Goal: Information Seeking & Learning: Learn about a topic

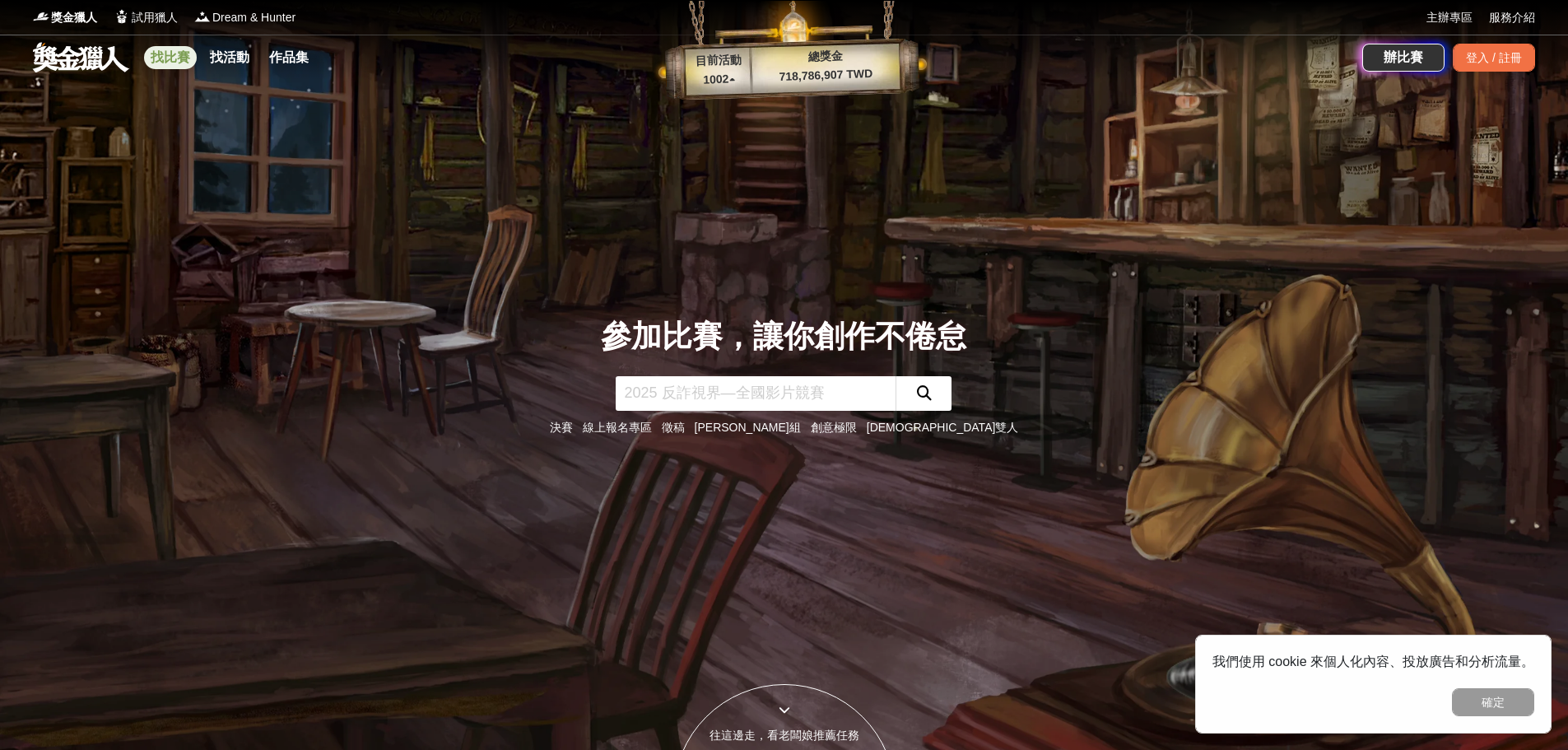
click at [154, 52] on link "找比賽" at bounding box center [170, 57] width 52 height 23
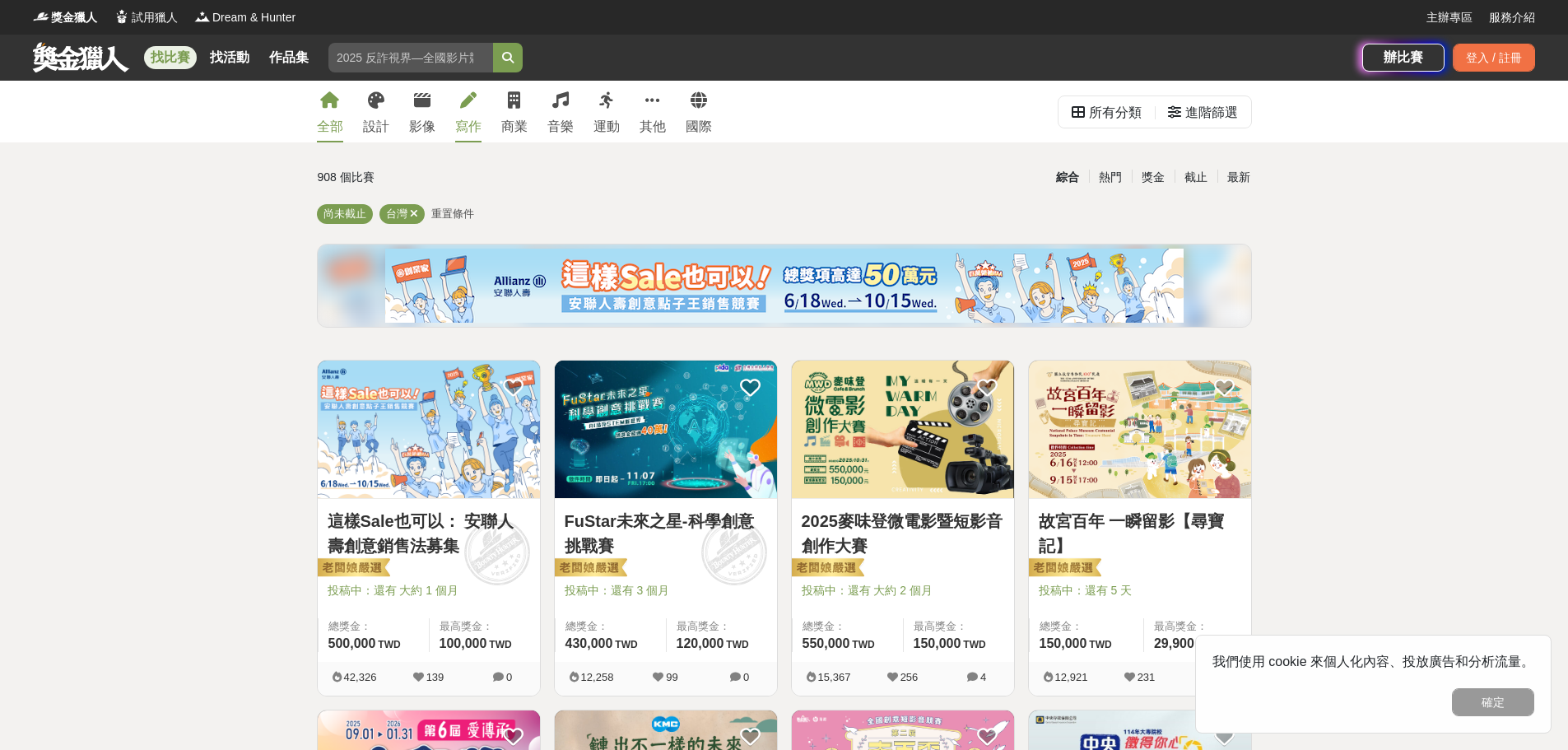
click at [469, 126] on div "寫作" at bounding box center [469, 127] width 27 height 20
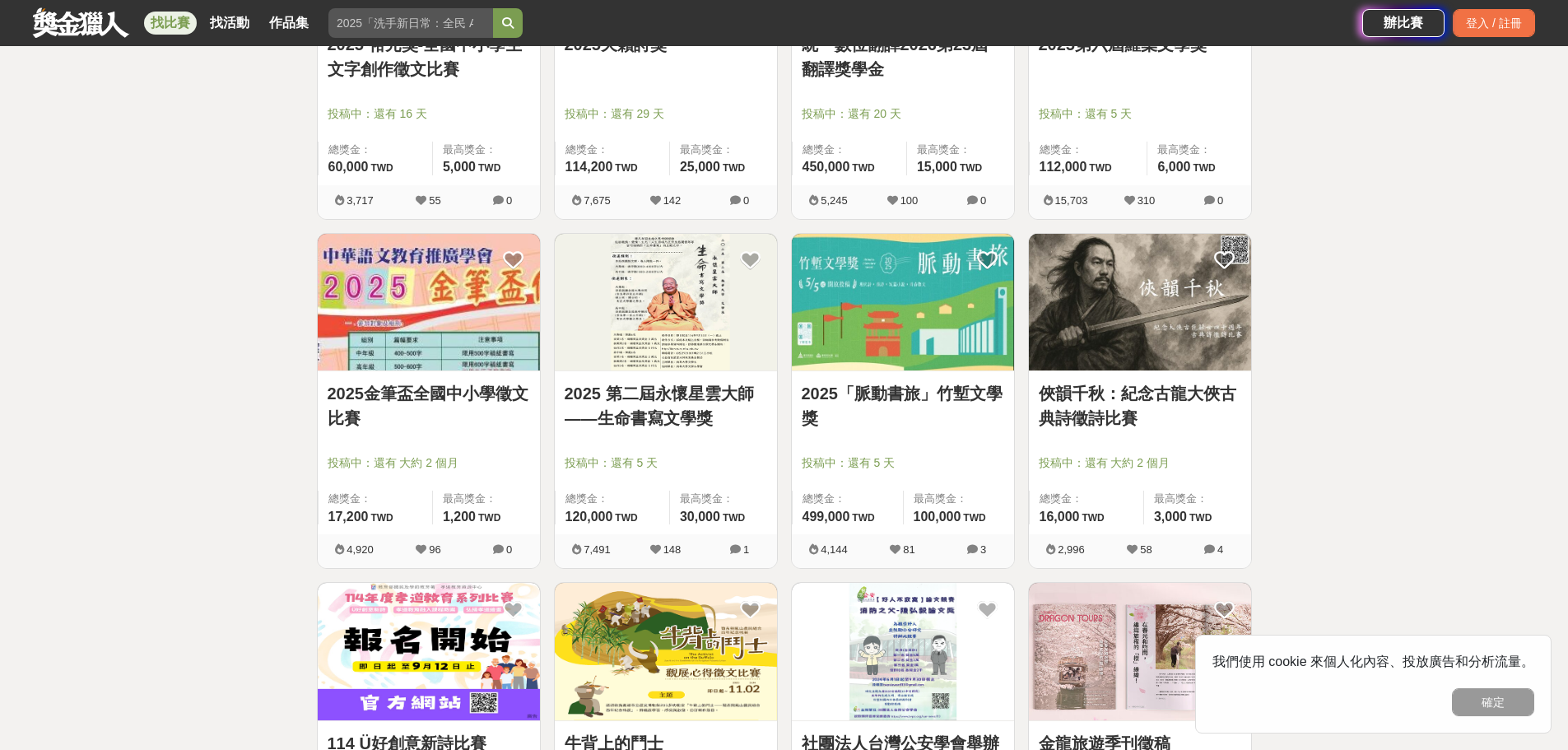
scroll to position [576, 0]
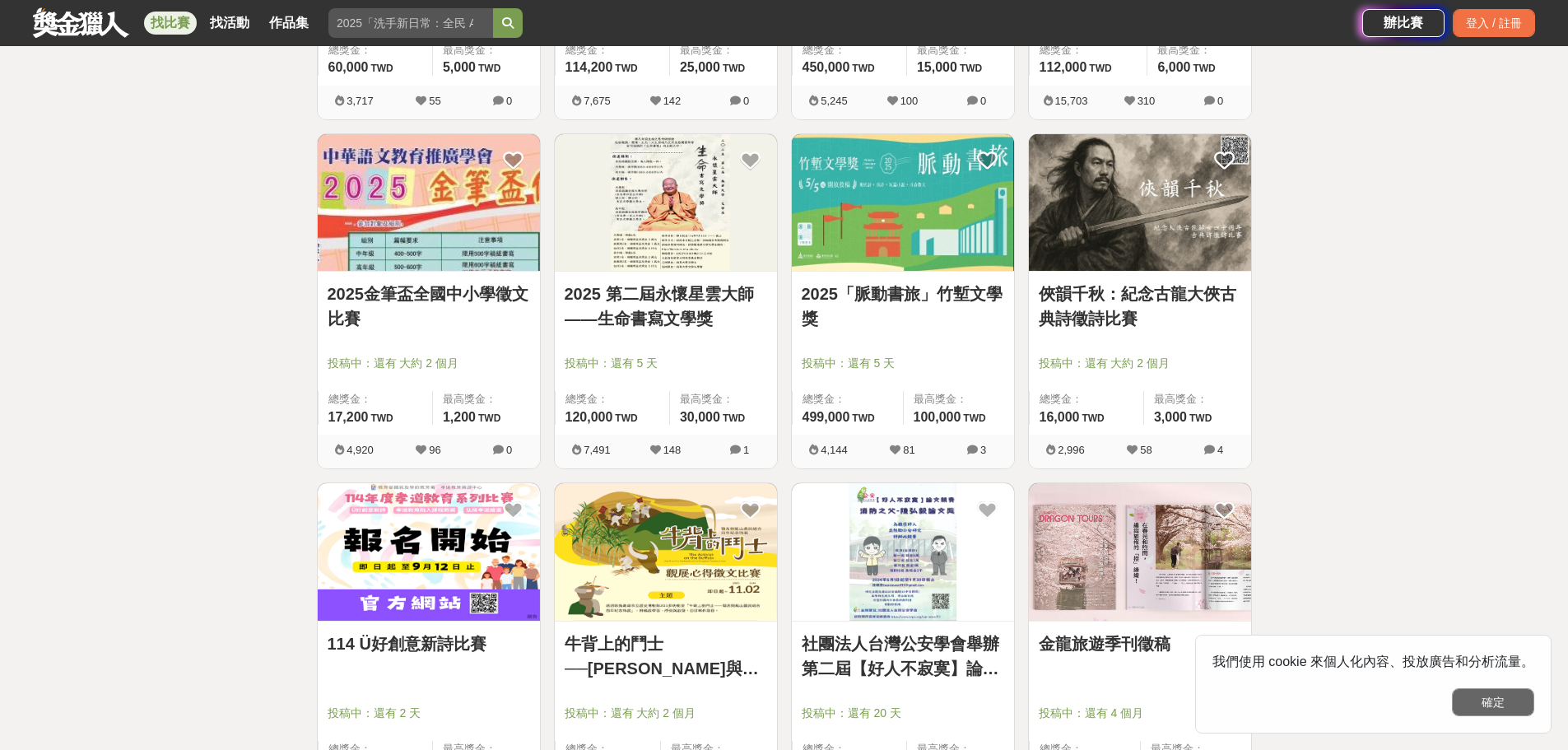
click at [1490, 700] on button "確定" at bounding box center [1492, 703] width 82 height 28
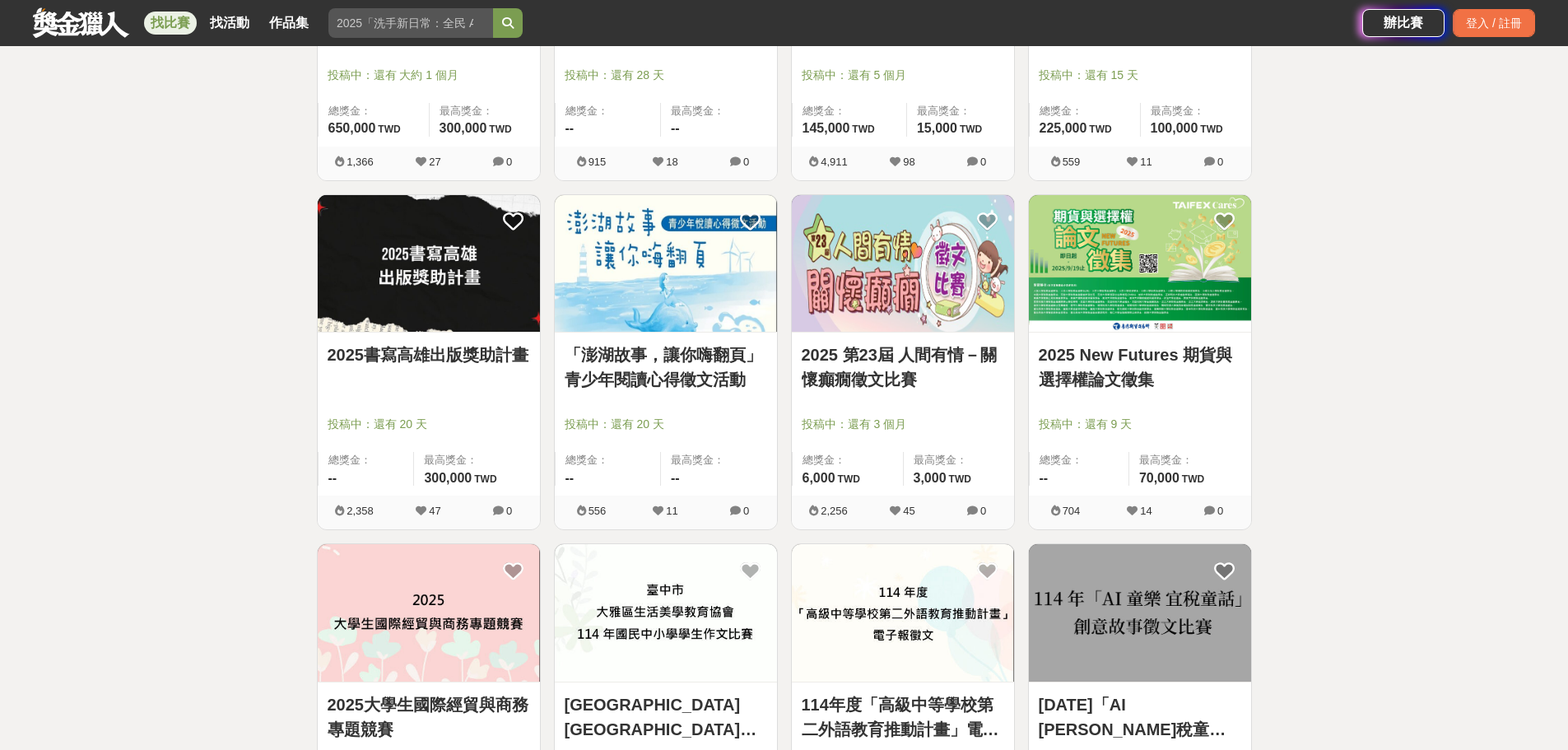
scroll to position [1483, 0]
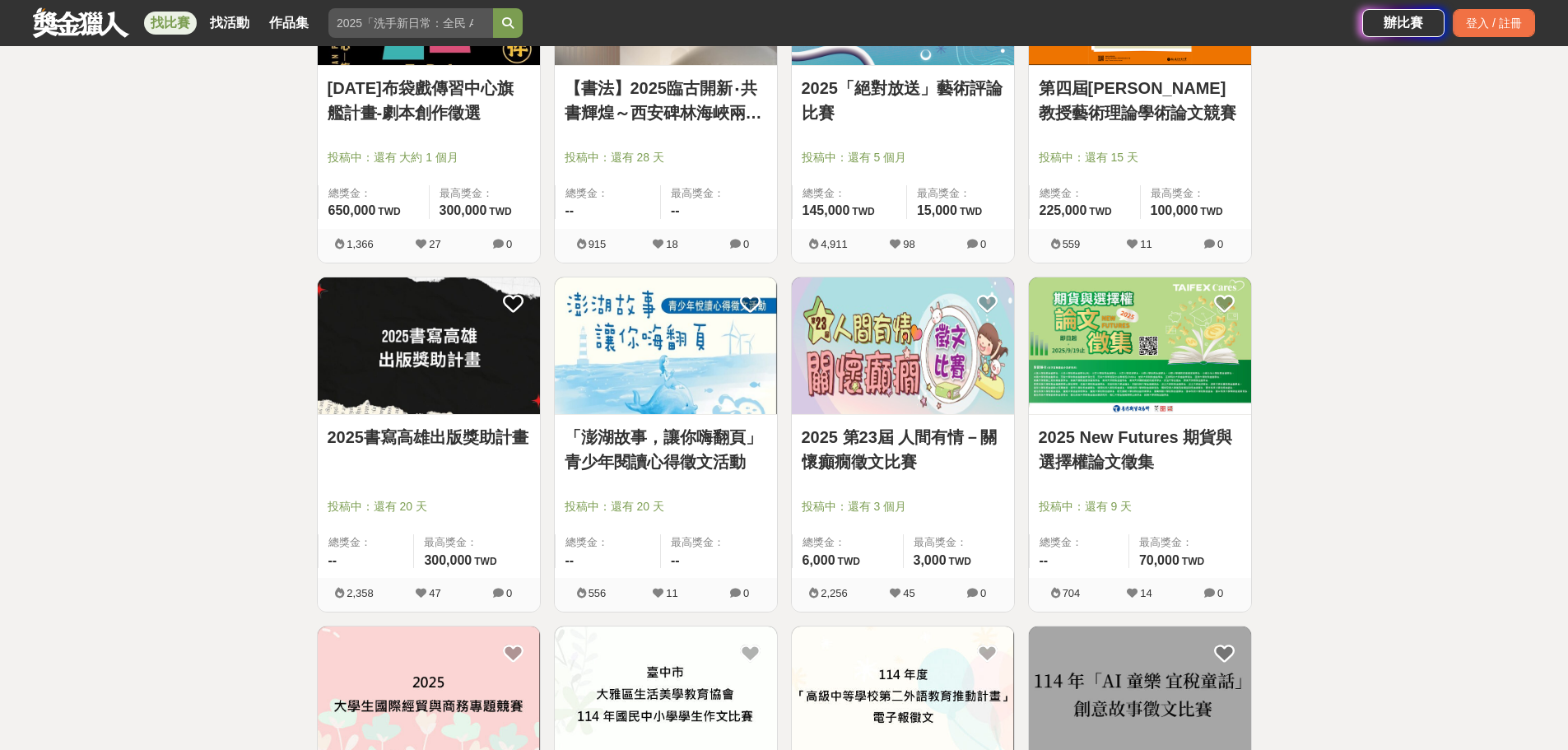
click at [434, 380] on img at bounding box center [428, 346] width 222 height 137
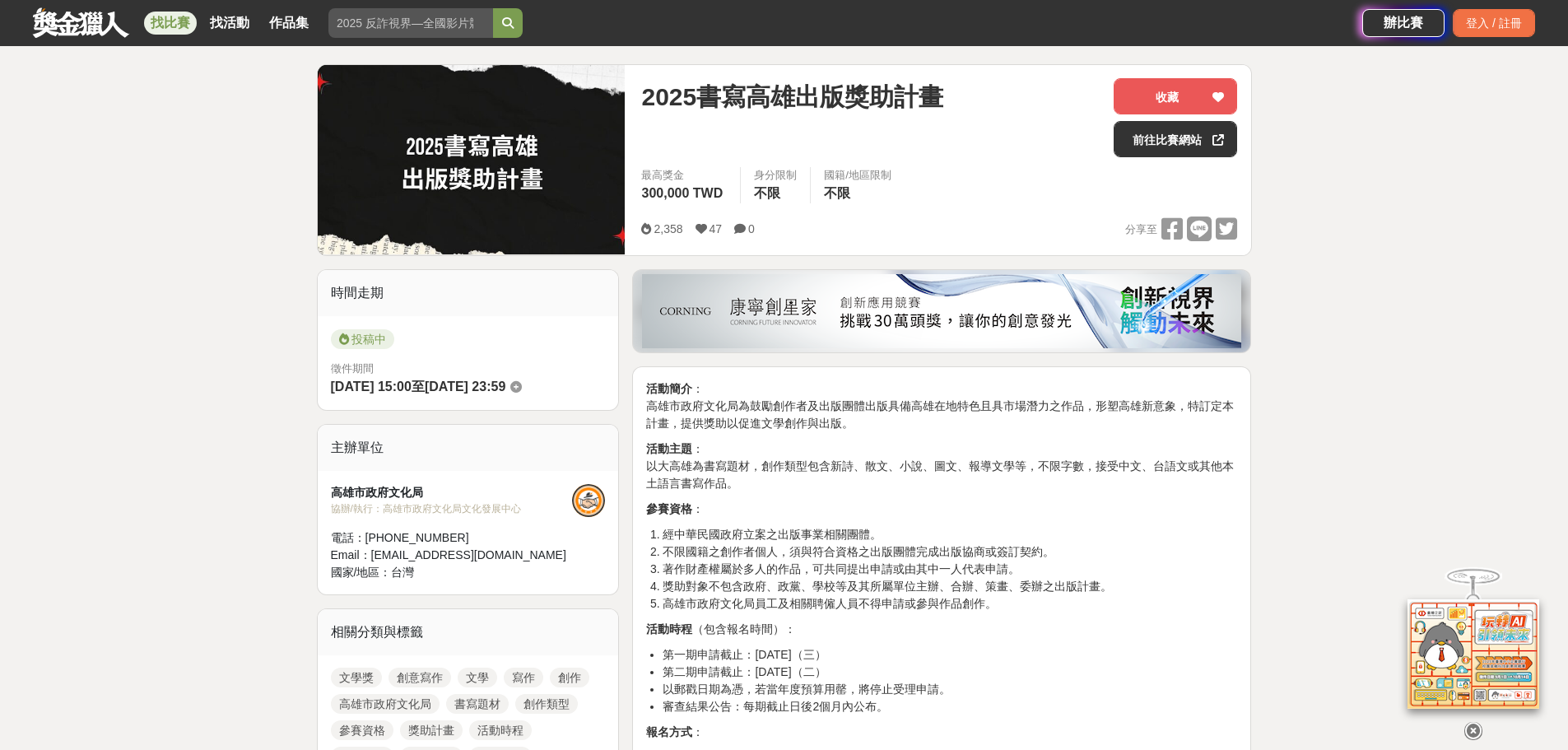
scroll to position [165, 0]
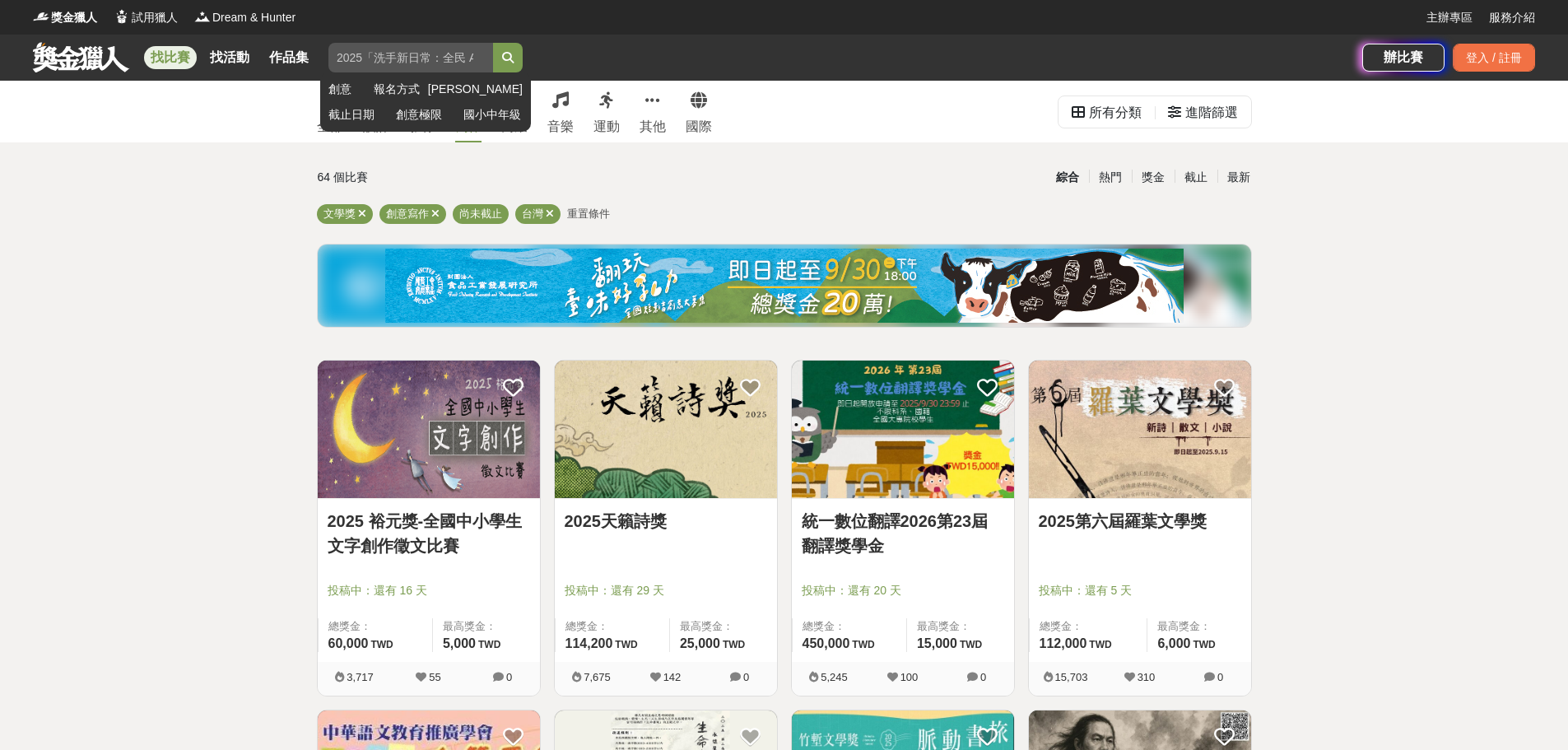
click at [398, 50] on input "search" at bounding box center [410, 58] width 165 height 30
type input "換"
click at [493, 43] on button "submit" at bounding box center [508, 58] width 30 height 30
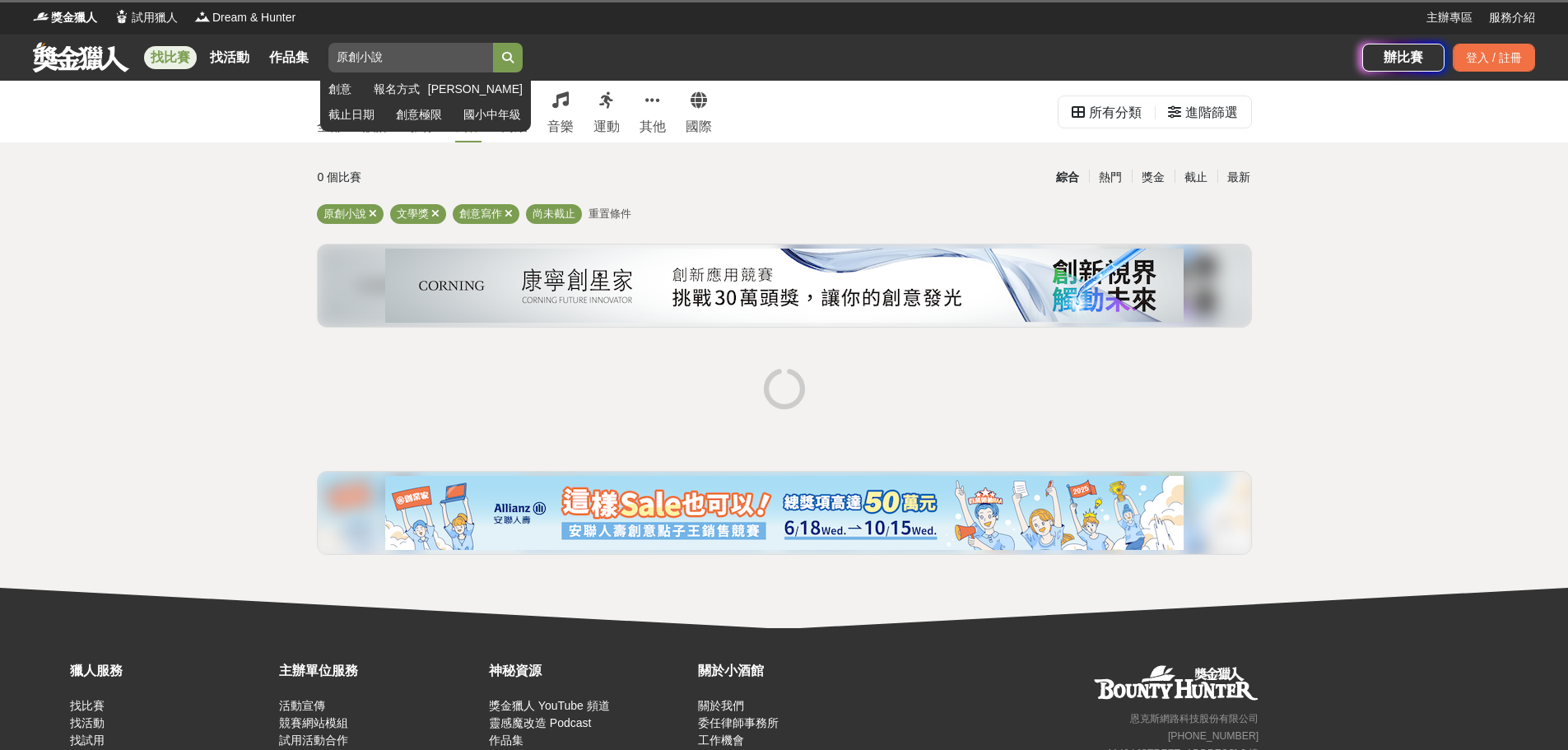
click at [493, 43] on button "submit" at bounding box center [508, 58] width 30 height 30
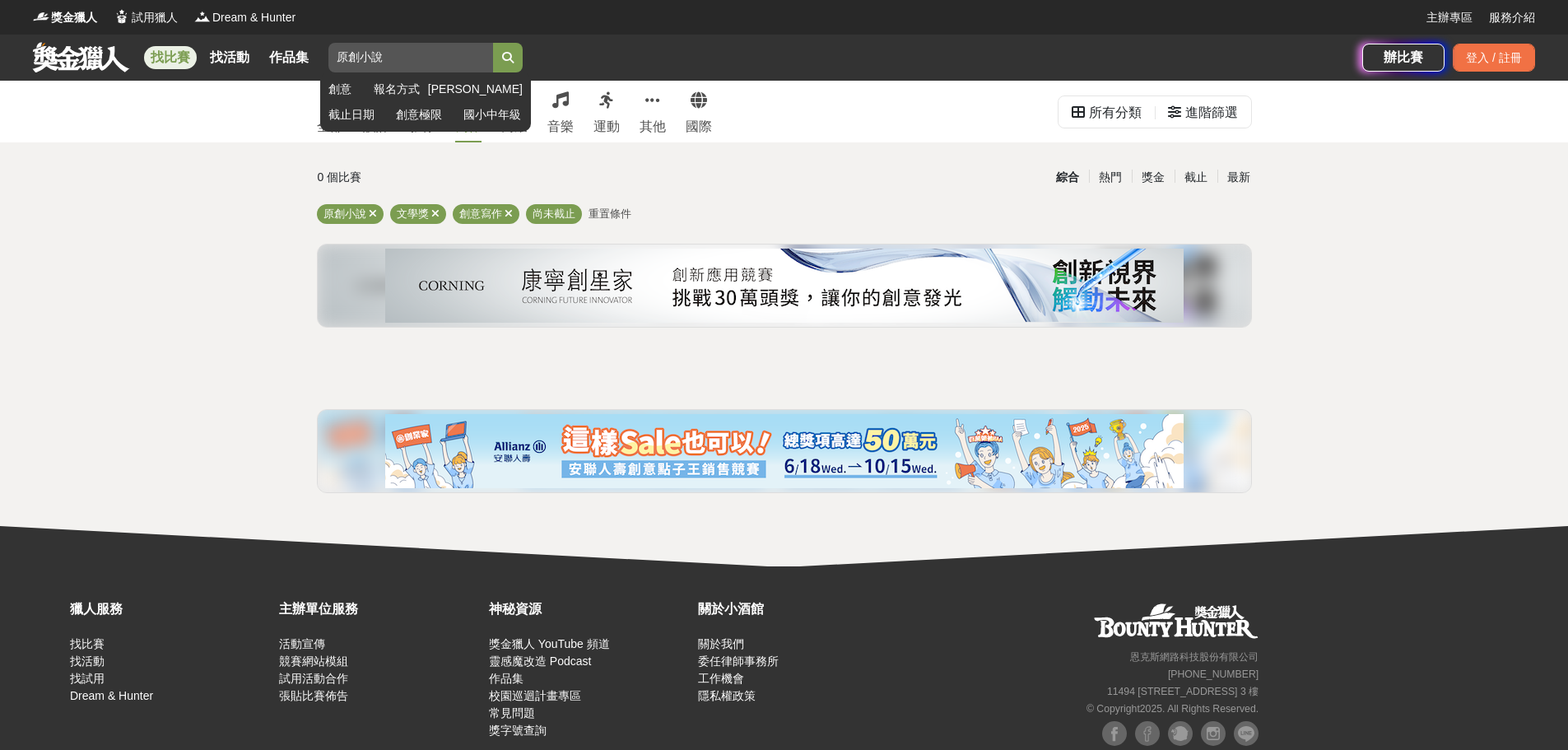
click at [508, 58] on icon "submit" at bounding box center [508, 57] width 12 height 12
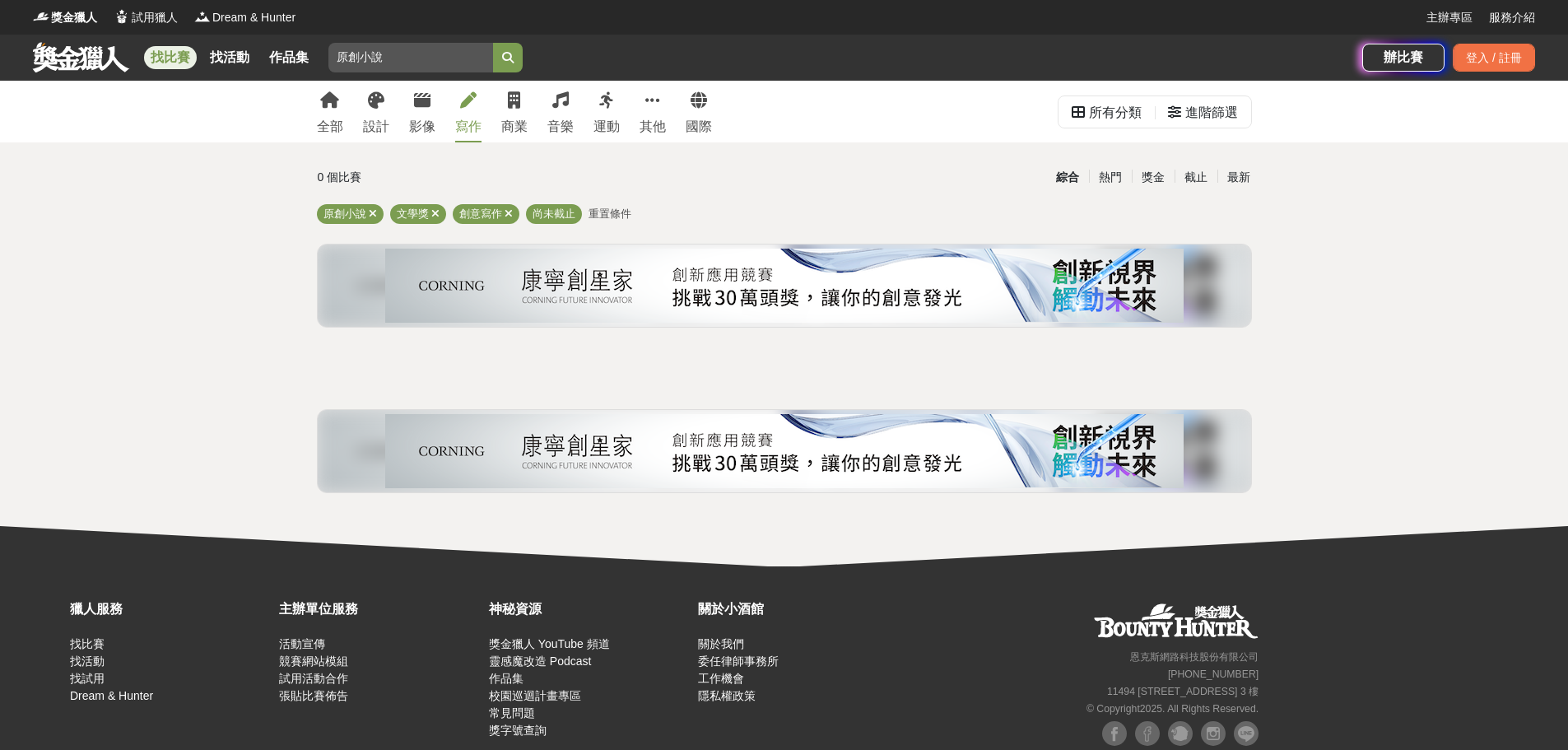
click at [719, 297] on img at bounding box center [784, 285] width 799 height 74
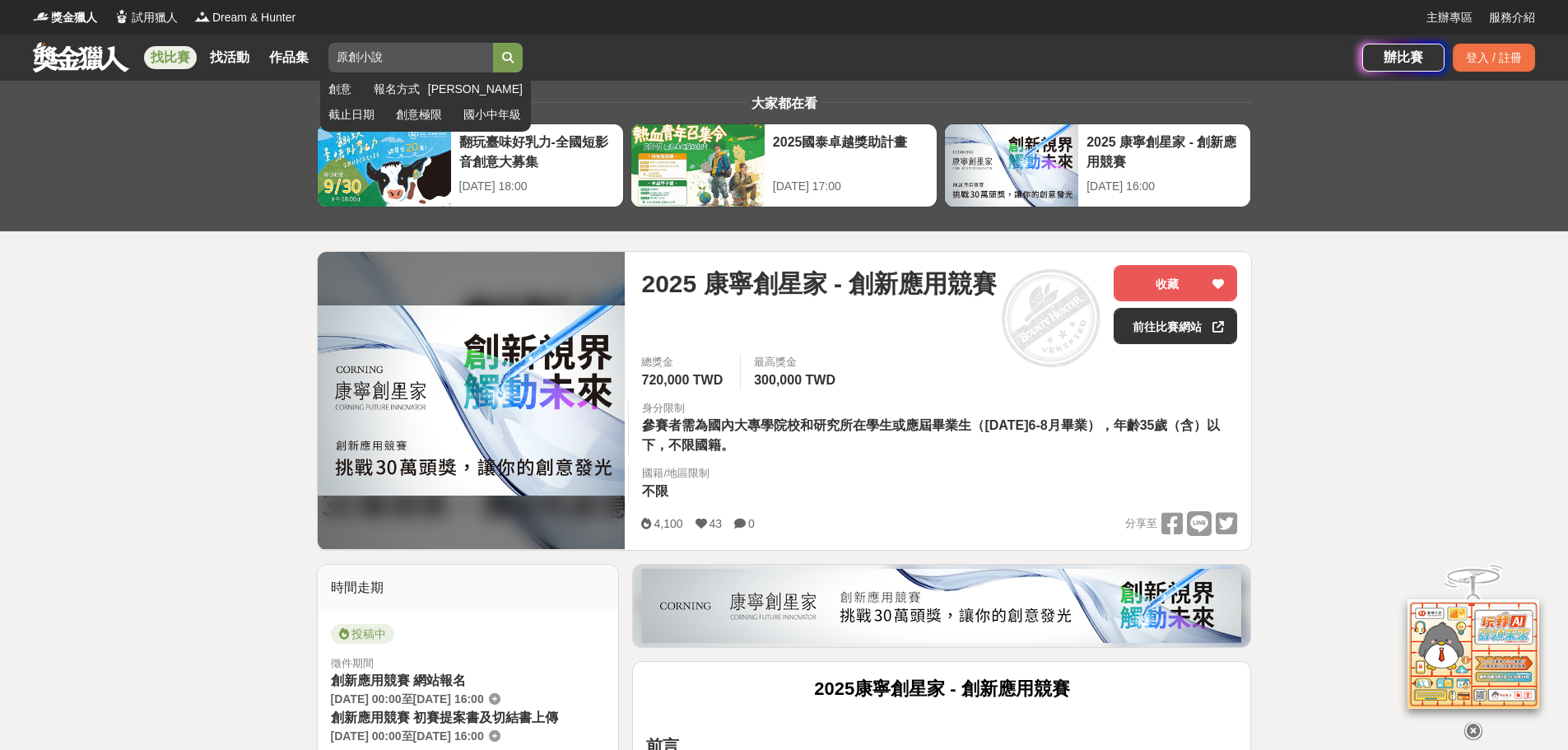
click at [406, 51] on input "原創小說" at bounding box center [410, 58] width 165 height 30
click at [493, 43] on button "submit" at bounding box center [508, 58] width 30 height 30
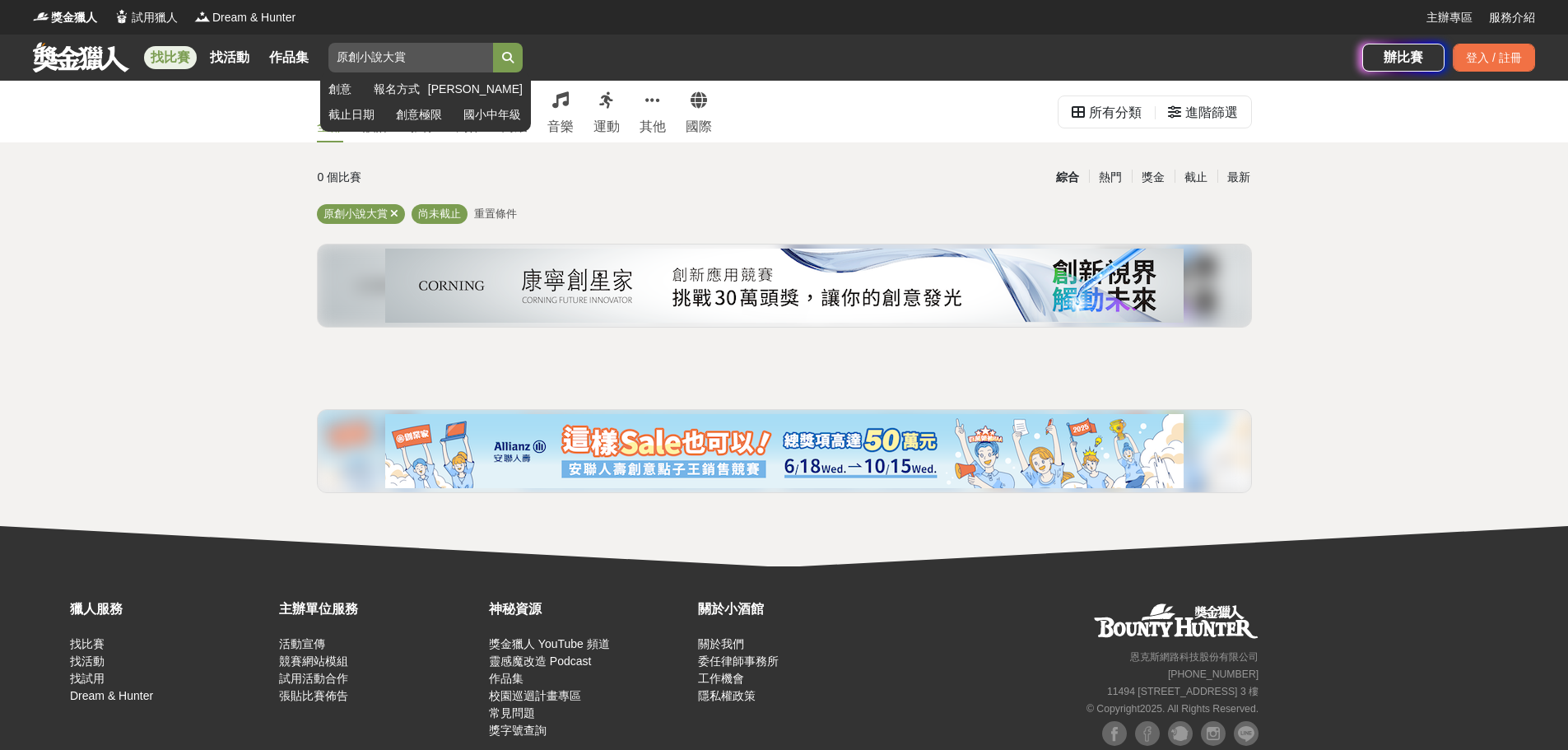
click at [342, 56] on input "原創小說大賞" at bounding box center [410, 58] width 165 height 30
type input "2025POPO原創小說大賞"
click at [493, 43] on button "submit" at bounding box center [508, 58] width 30 height 30
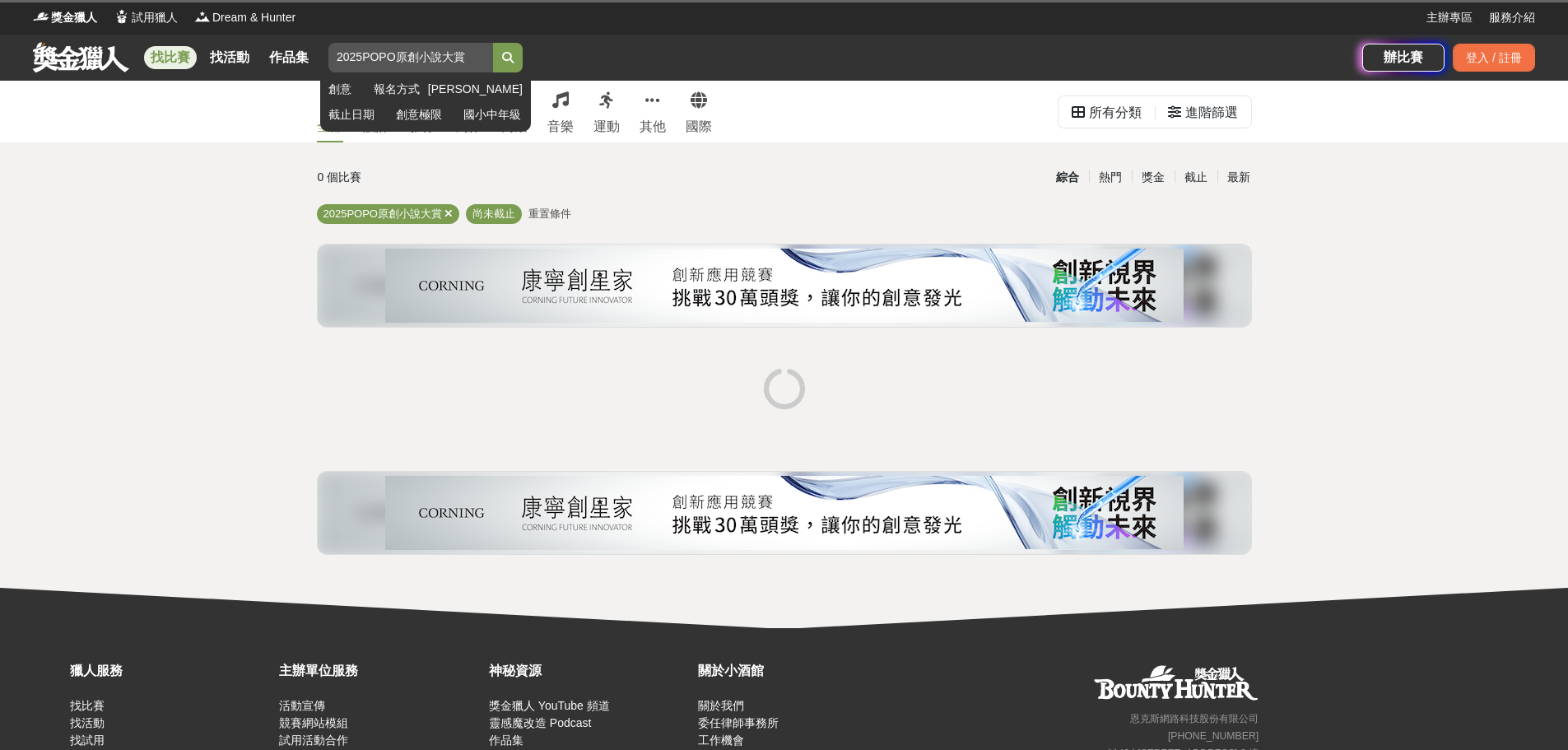
click at [493, 43] on button "submit" at bounding box center [508, 58] width 30 height 30
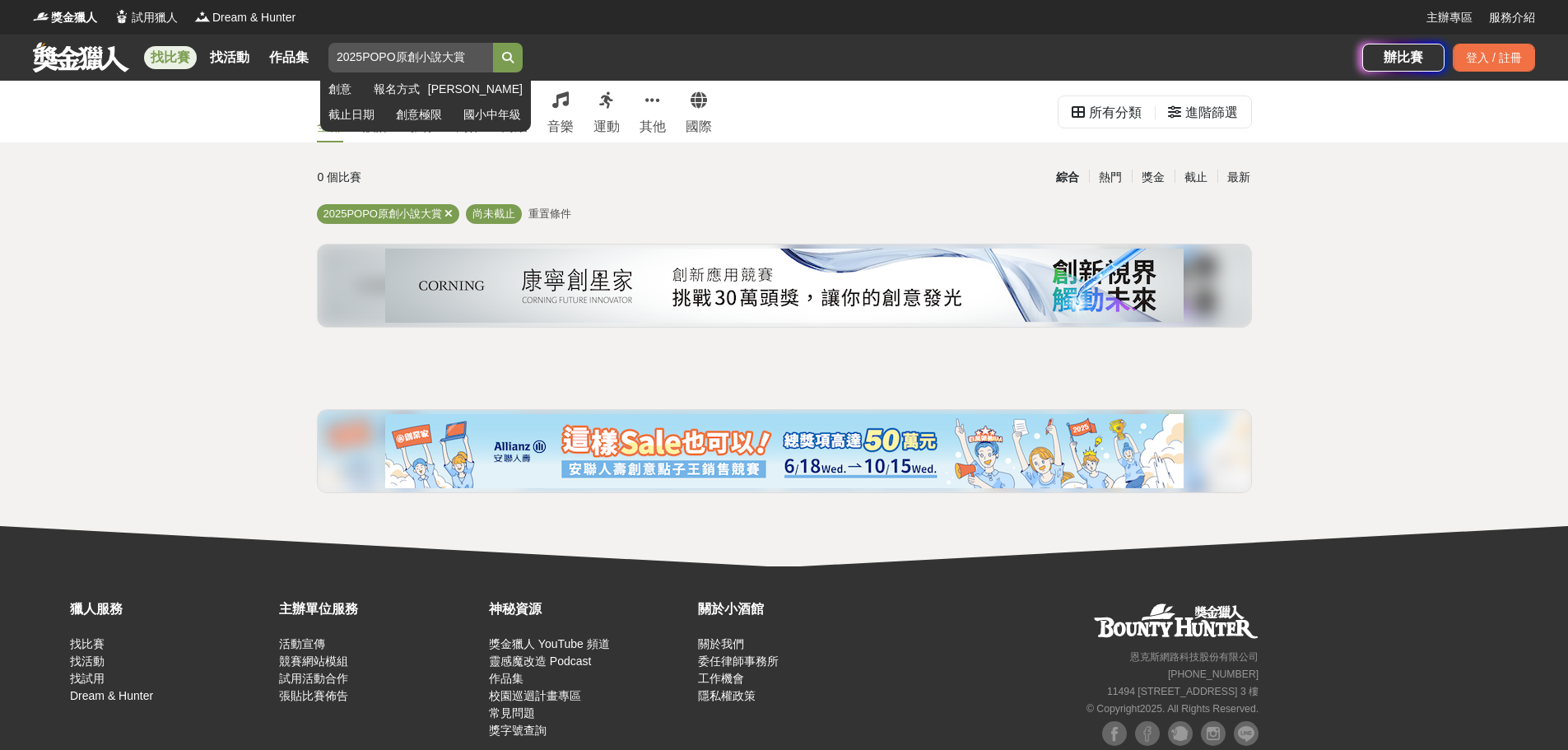
click at [505, 56] on icon "submit" at bounding box center [508, 57] width 12 height 12
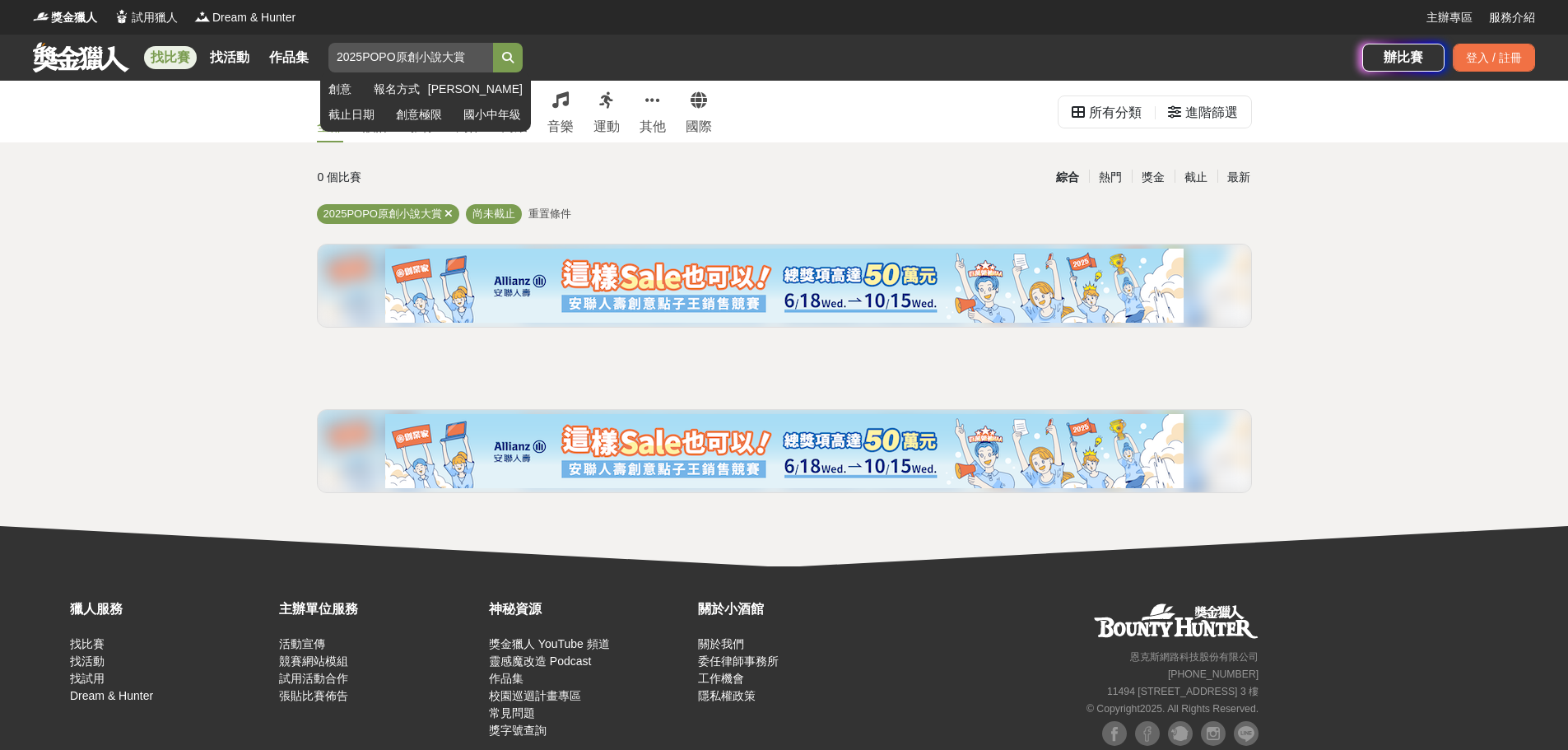
click at [510, 56] on icon "submit" at bounding box center [508, 57] width 12 height 12
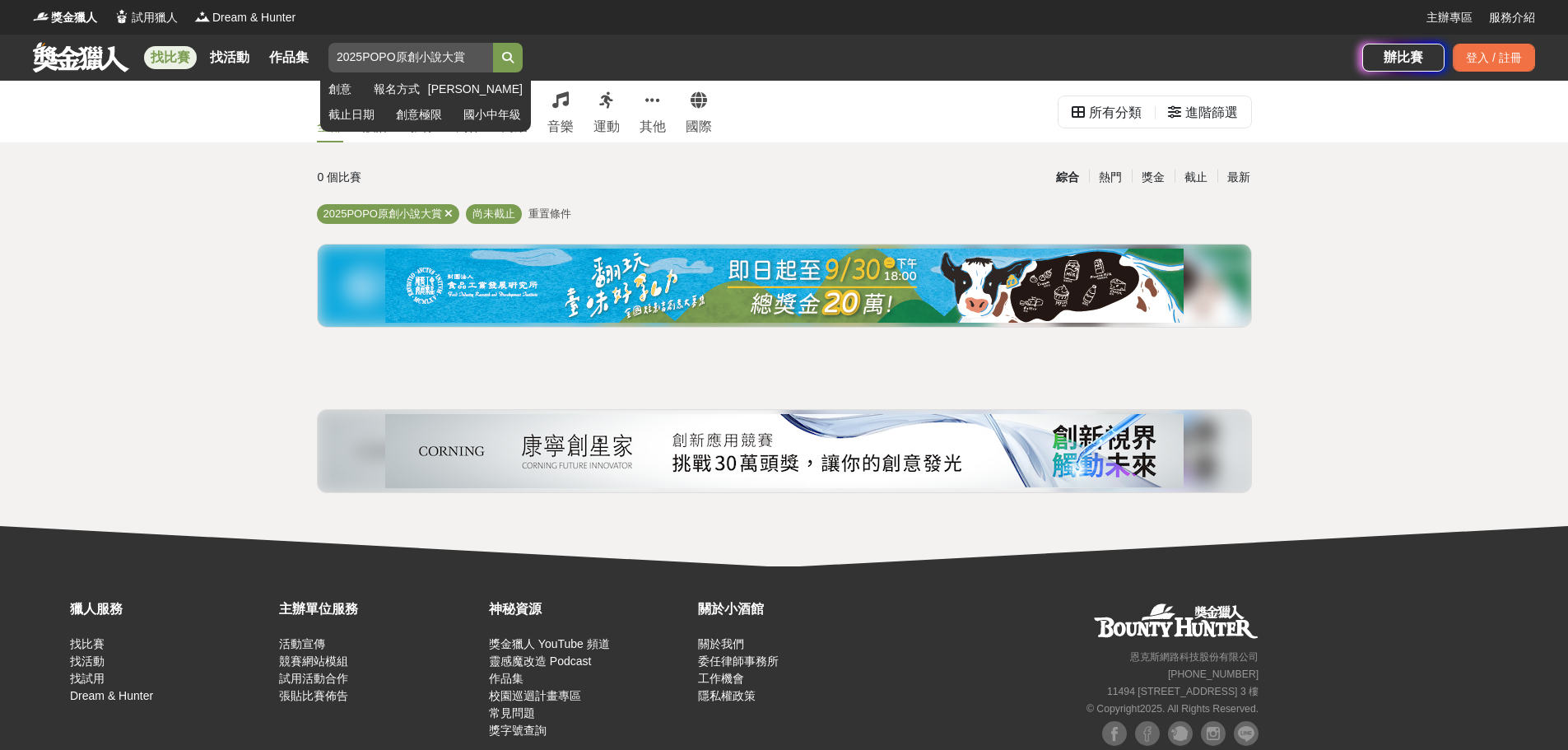
drag, startPoint x: 469, startPoint y: 54, endPoint x: 335, endPoint y: 51, distance: 134.0
click at [335, 51] on input "2025POPO原創小說大賞" at bounding box center [410, 58] width 165 height 30
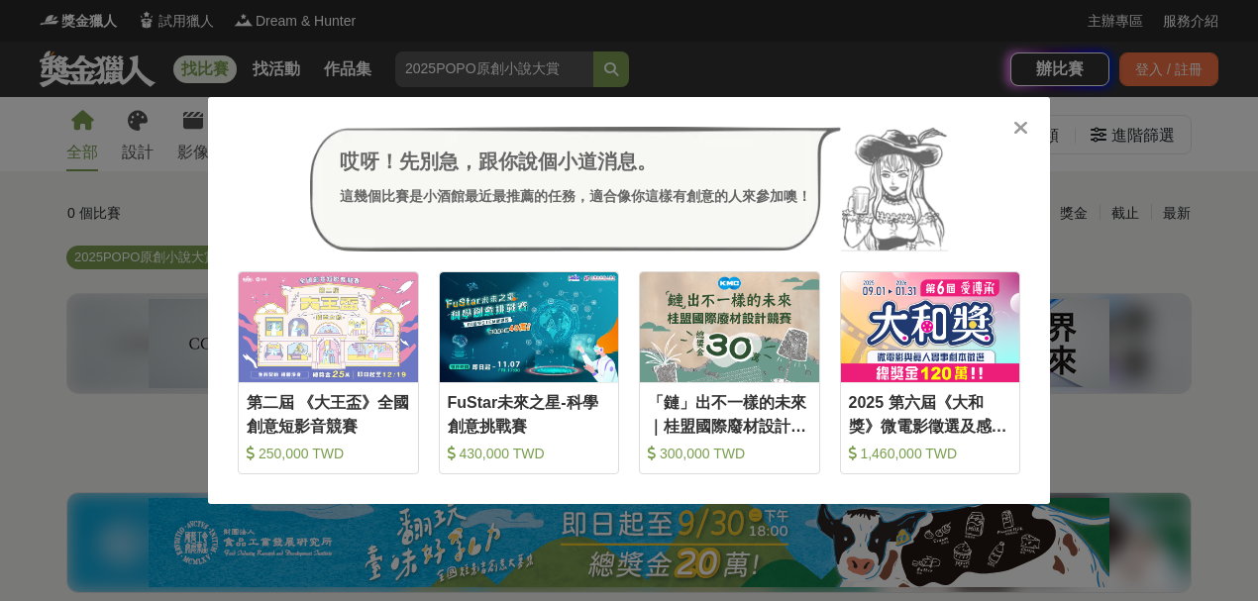
click at [1014, 124] on icon at bounding box center [1020, 128] width 15 height 20
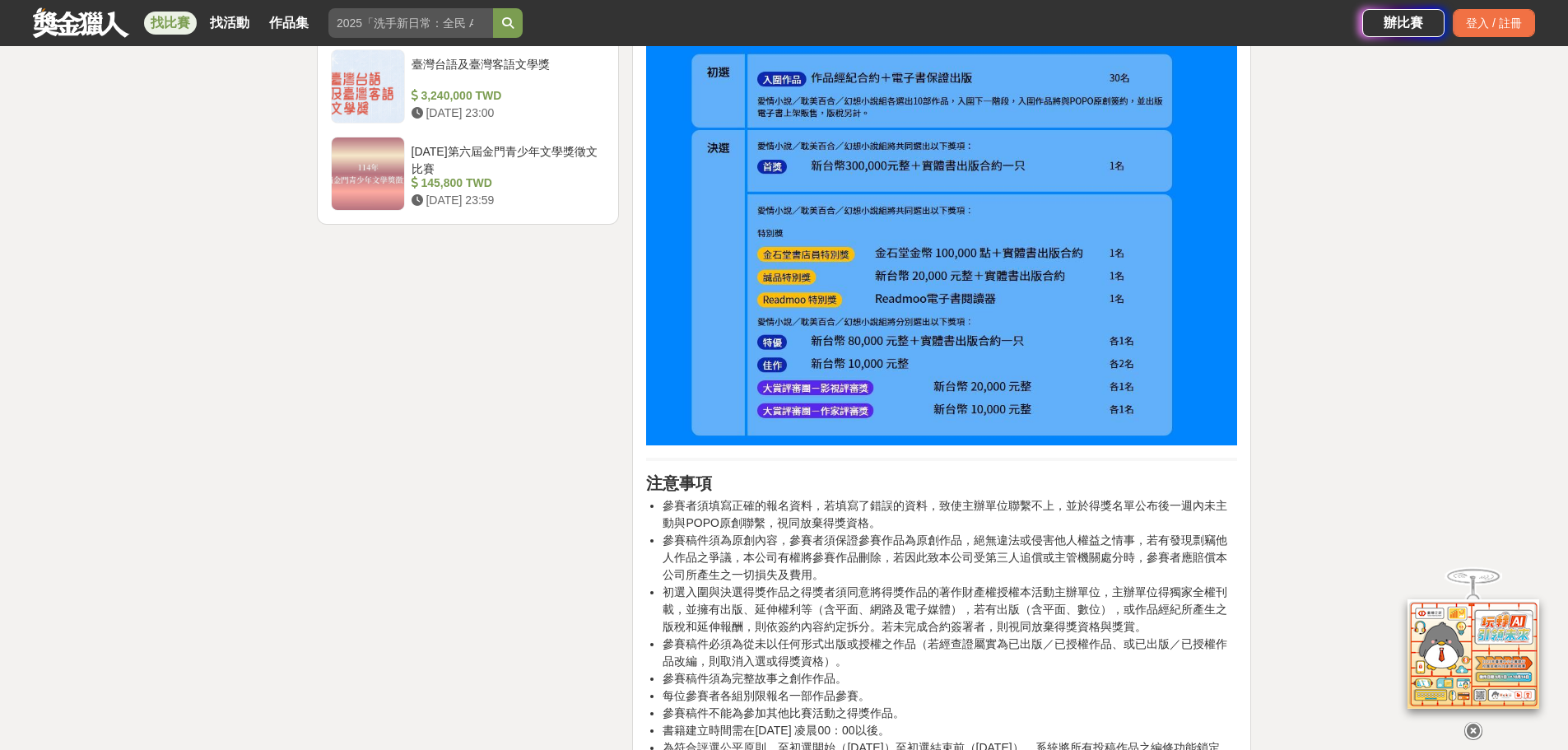
scroll to position [2223, 0]
click at [1094, 532] on li "參賽稿件須為原創內容，參賽者須保證參賽作品為原創作品，絕無違法或侵害他人權益之情事，若有發現剽竊他人作品之爭議，本公司有權將參賽作品刪除，若因此致本公司受第三…" at bounding box center [949, 556] width 574 height 52
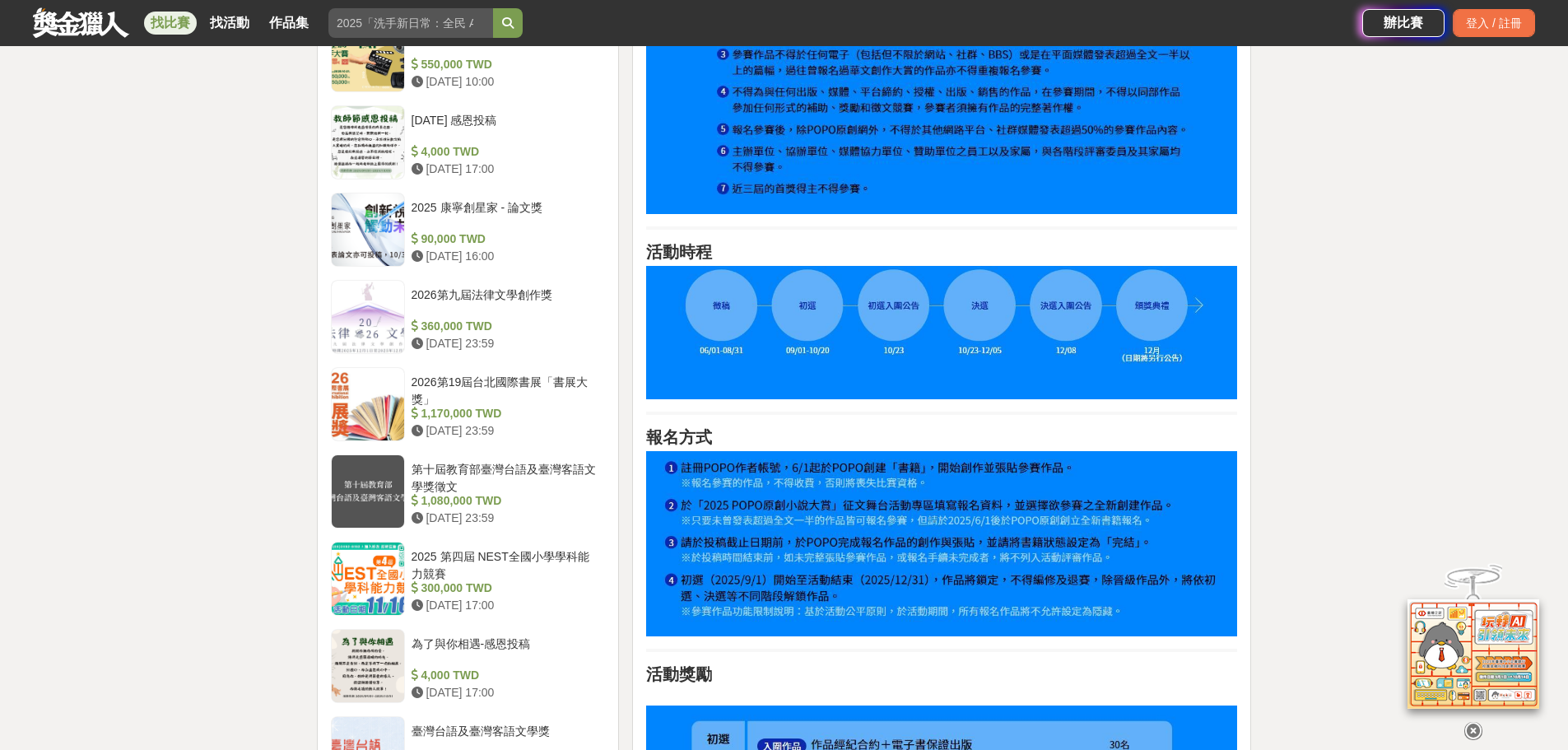
scroll to position [1542, 0]
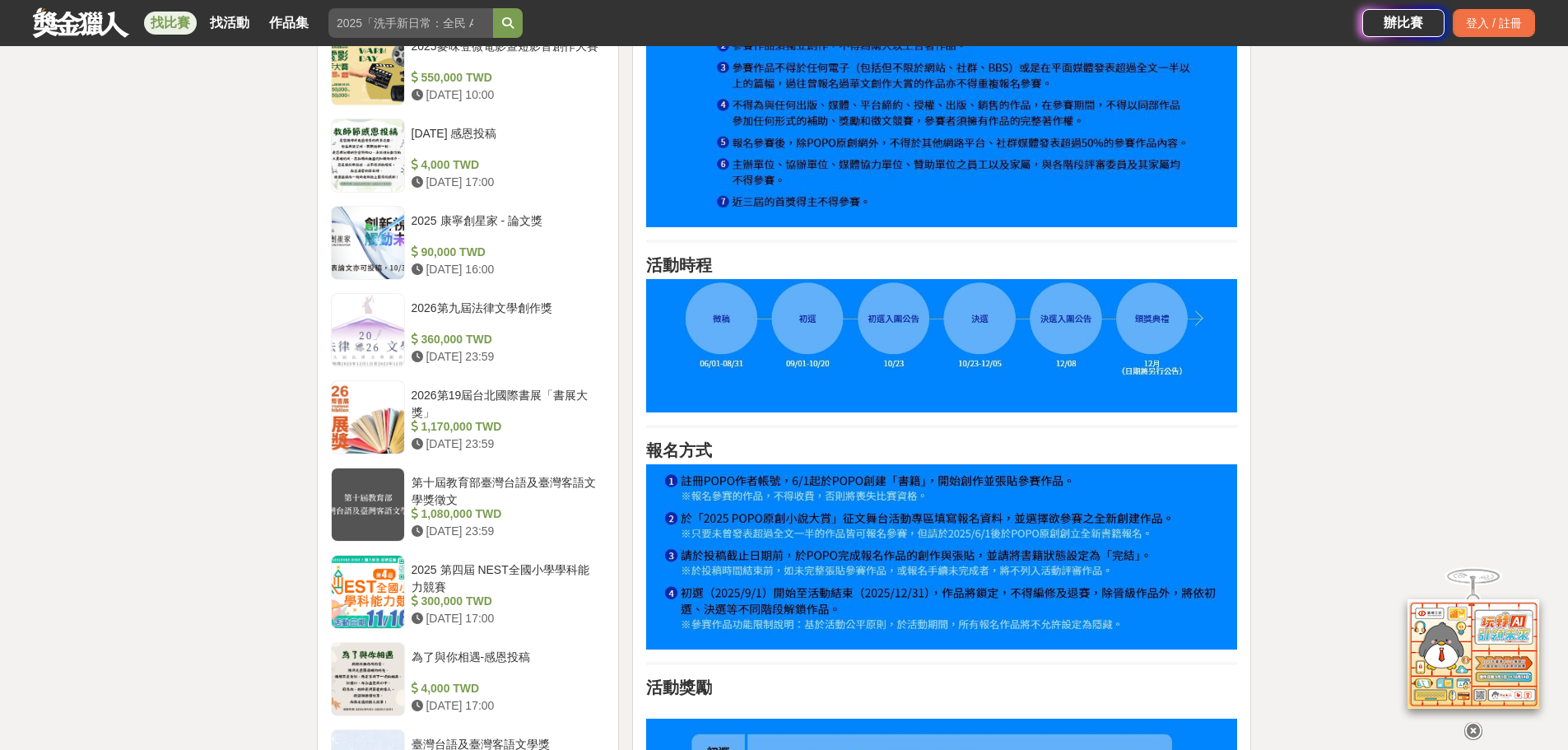
drag, startPoint x: 1328, startPoint y: 475, endPoint x: 1363, endPoint y: 460, distance: 38.1
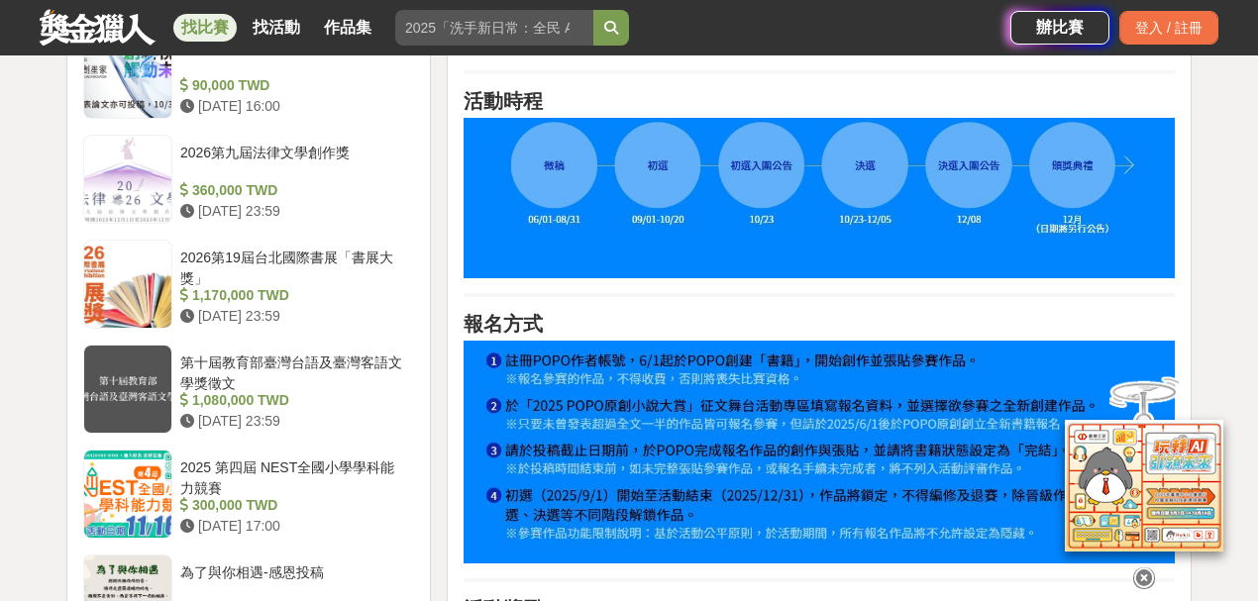
scroll to position [2151, 0]
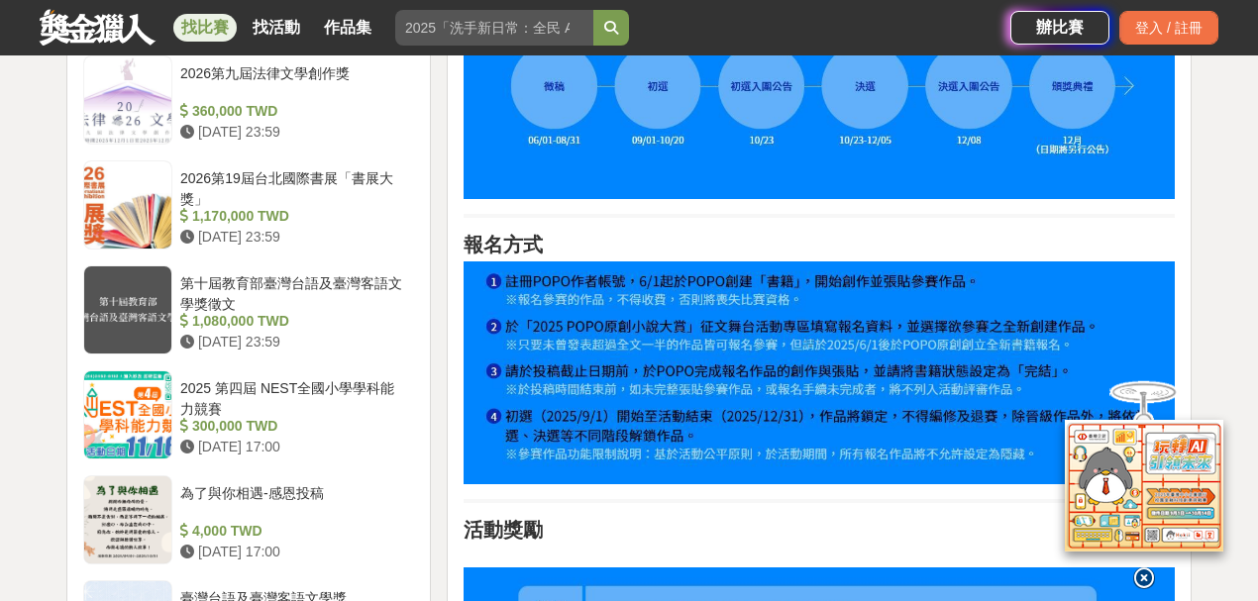
click at [1141, 568] on icon at bounding box center [1144, 579] width 22 height 22
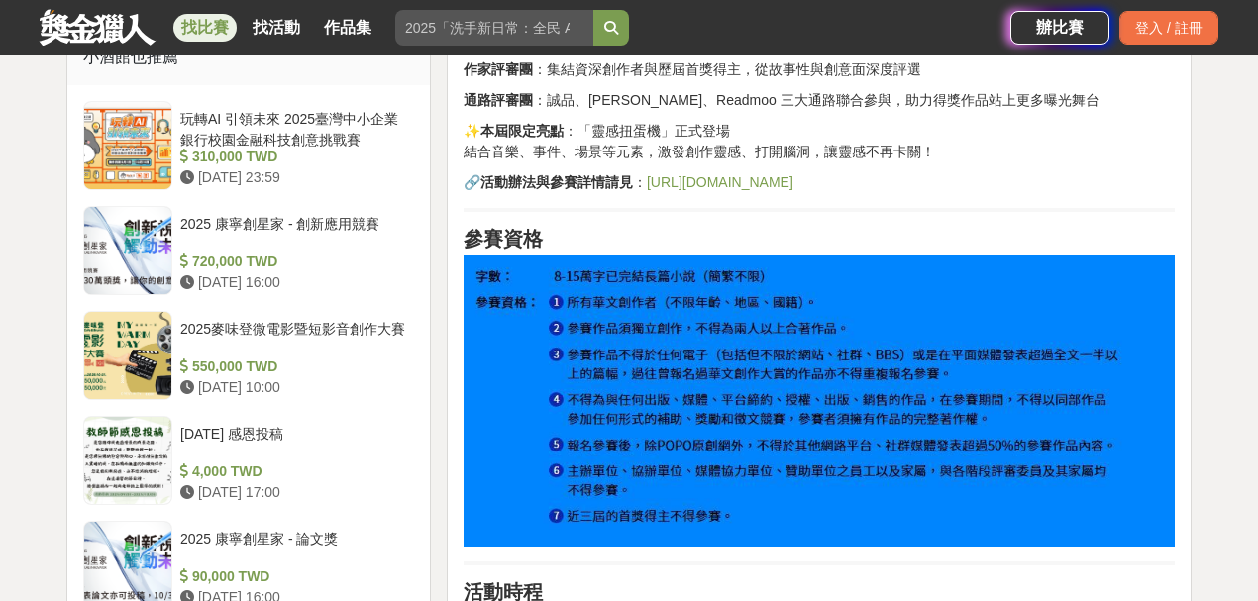
scroll to position [1557, 0]
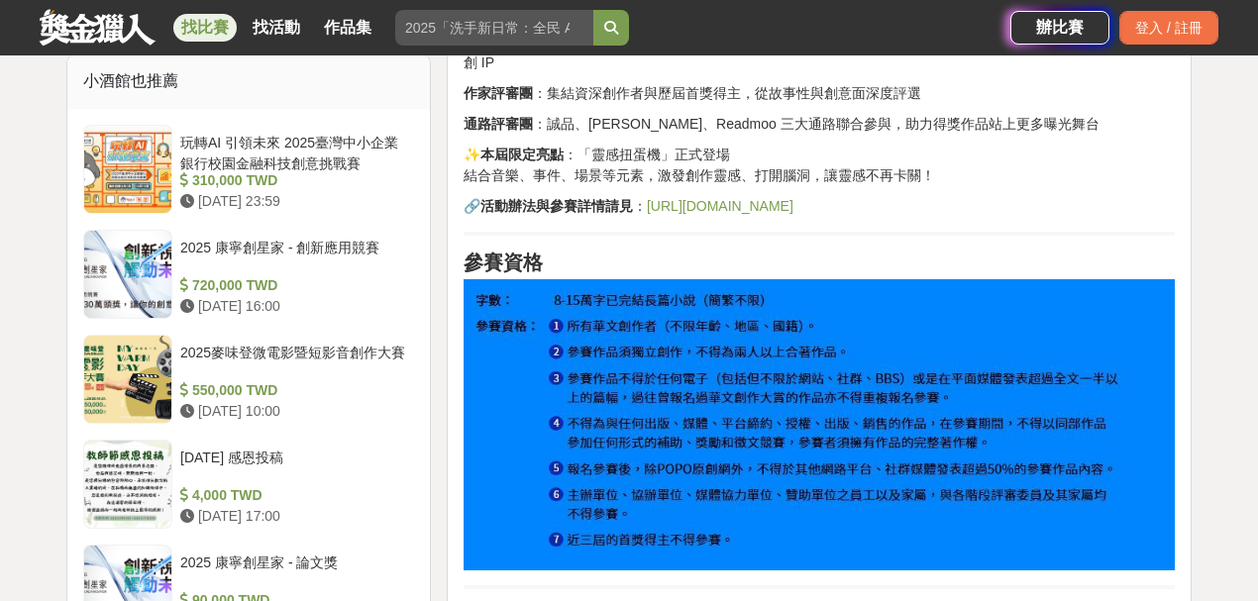
click at [693, 202] on link "https://www.popo.tw/" at bounding box center [720, 206] width 147 height 16
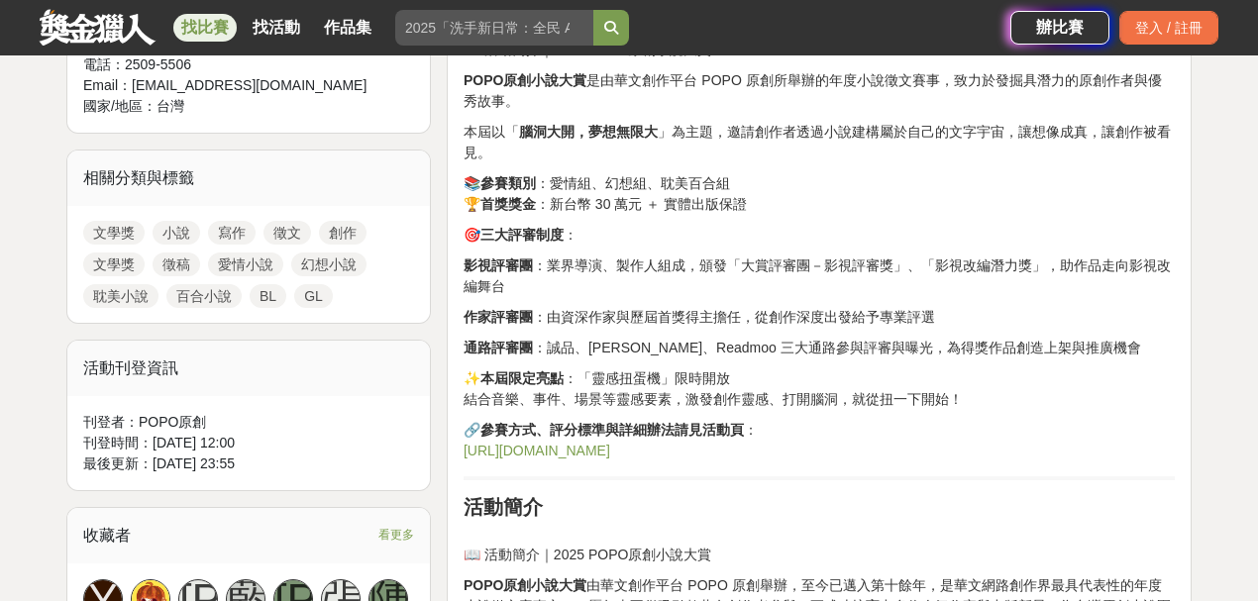
scroll to position [830, 0]
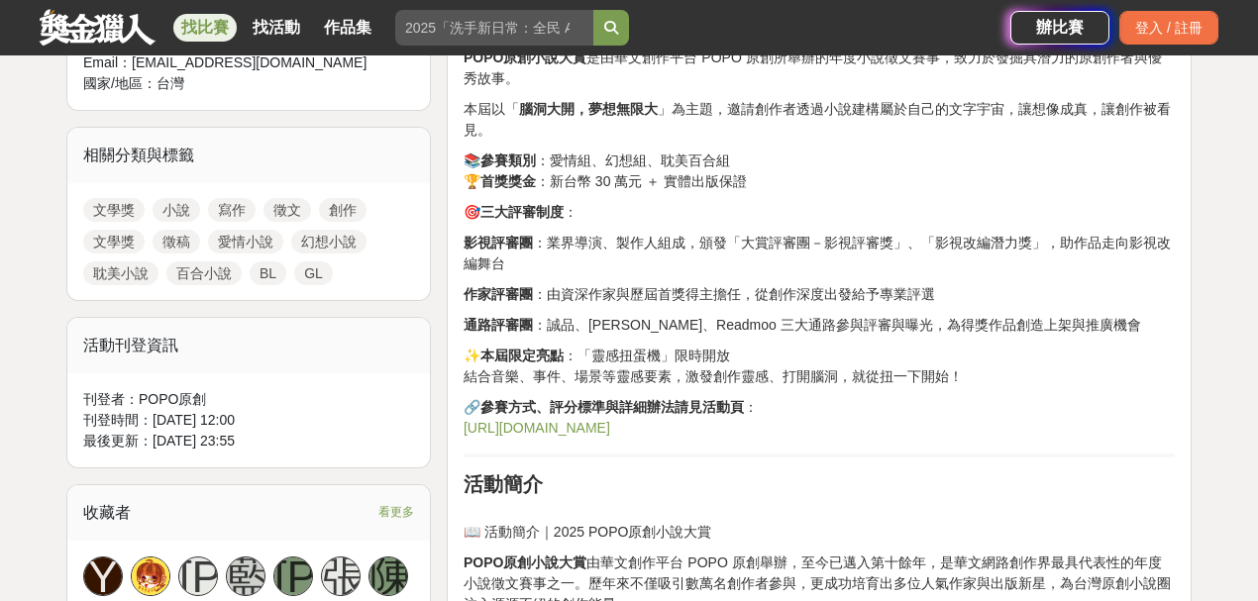
click at [571, 424] on link "https://www.popo.tw/" at bounding box center [537, 428] width 147 height 16
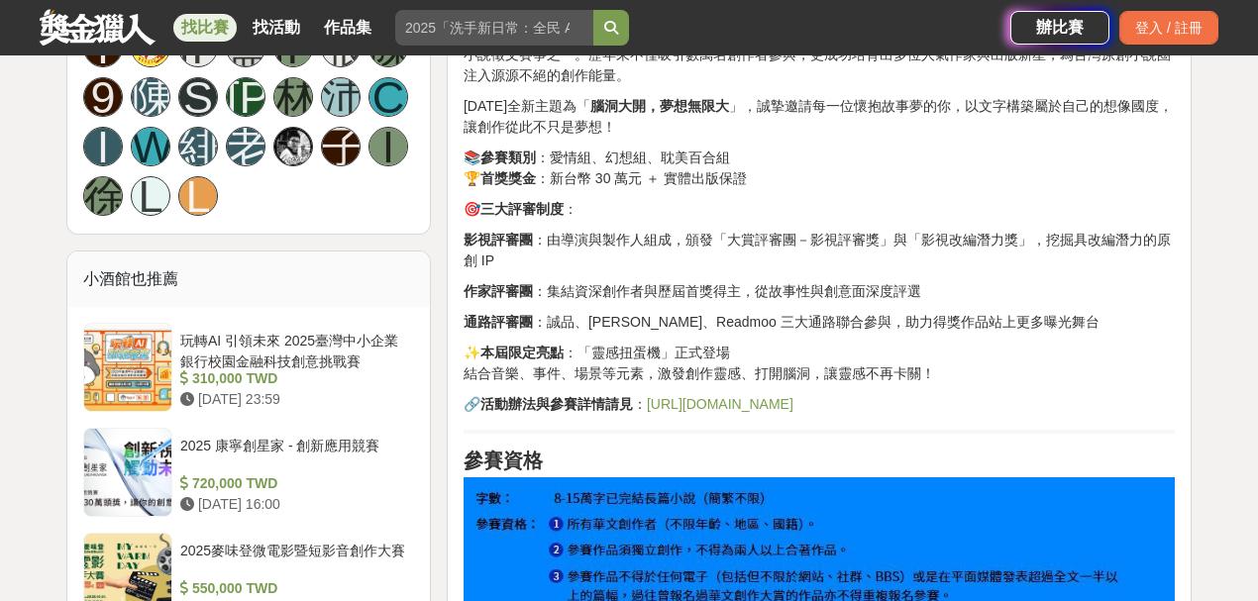
scroll to position [1293, 0]
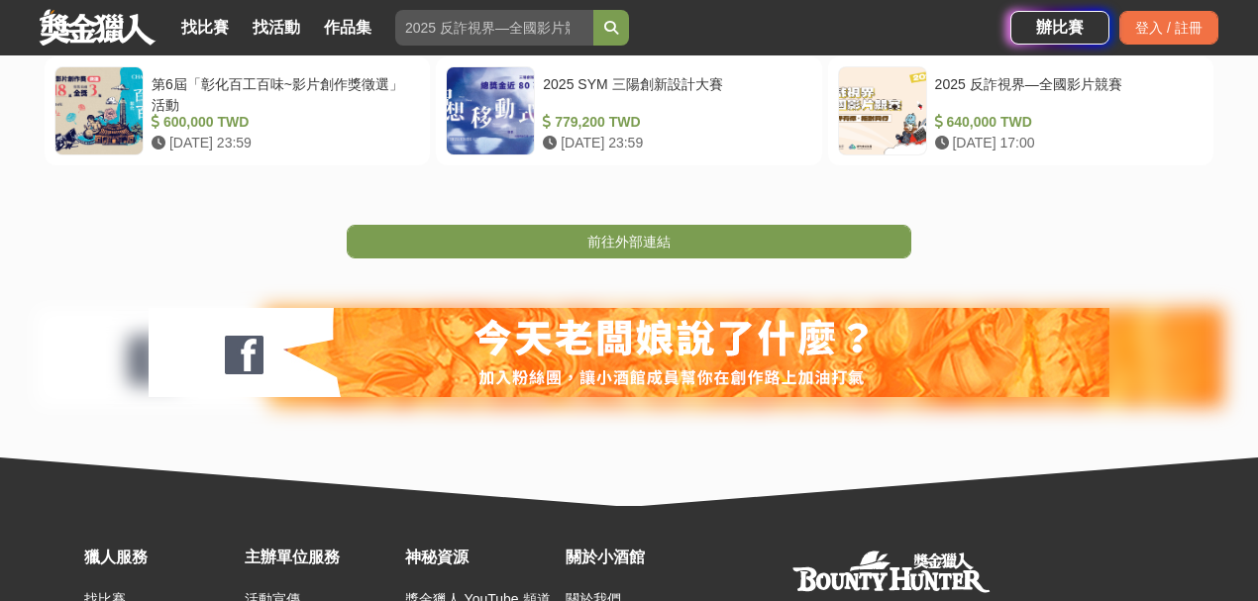
scroll to position [330, 0]
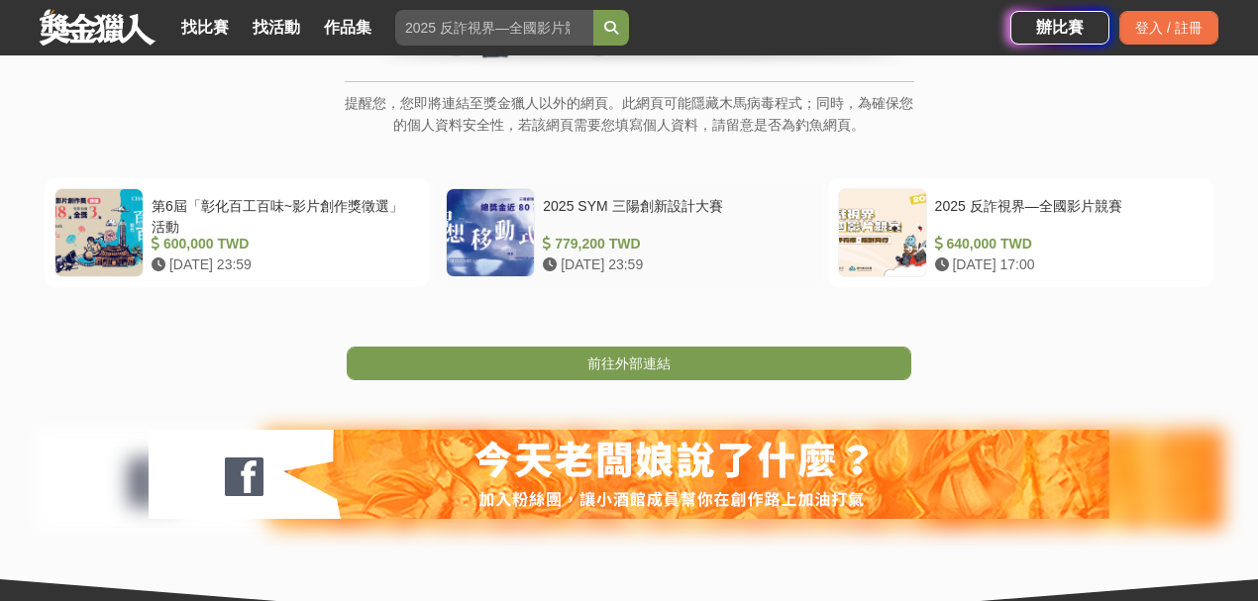
click at [595, 208] on div "2025 SYM 三陽創新設計大賽" at bounding box center [673, 215] width 261 height 38
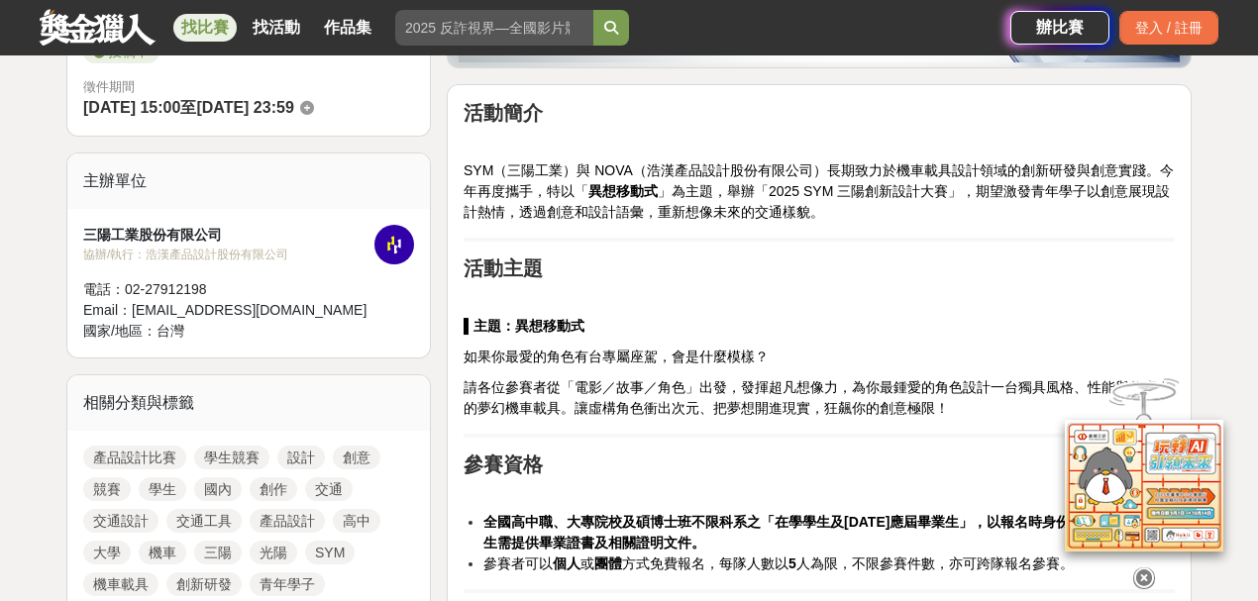
scroll to position [528, 0]
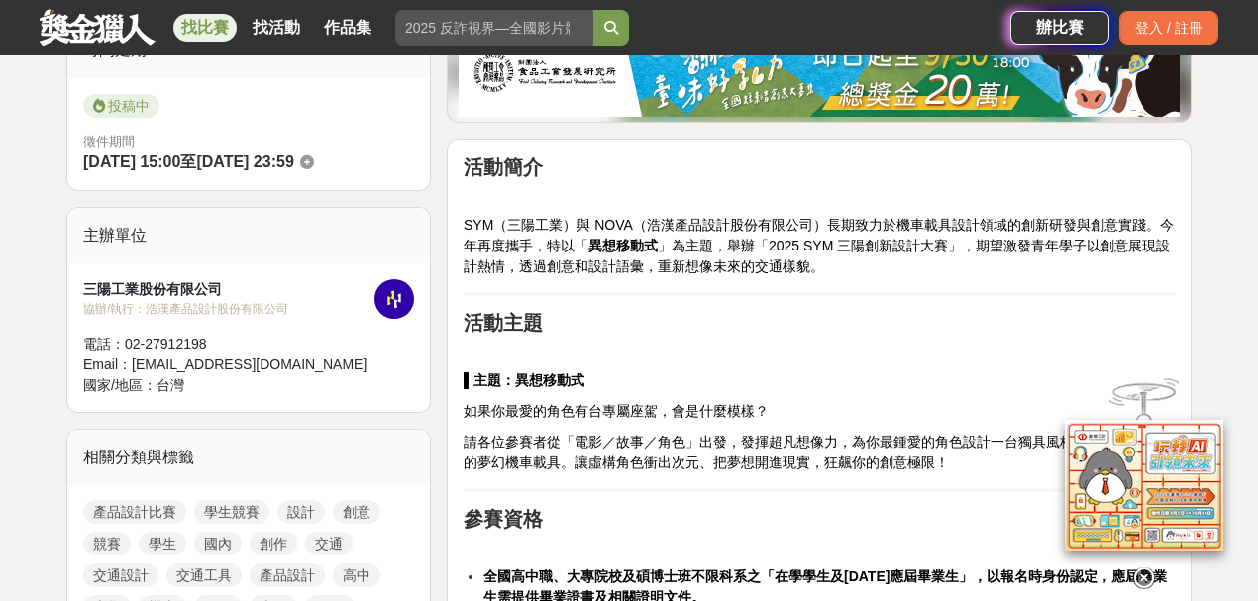
click at [1147, 570] on icon at bounding box center [1144, 571] width 22 height 22
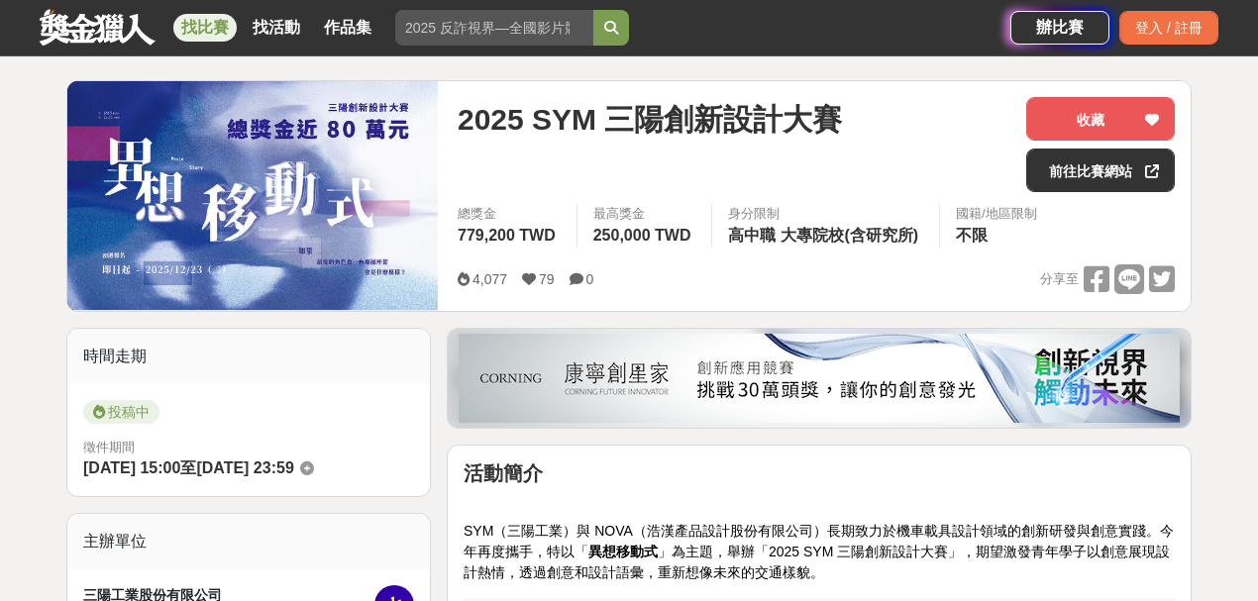
scroll to position [132, 0]
